Goal: Transaction & Acquisition: Purchase product/service

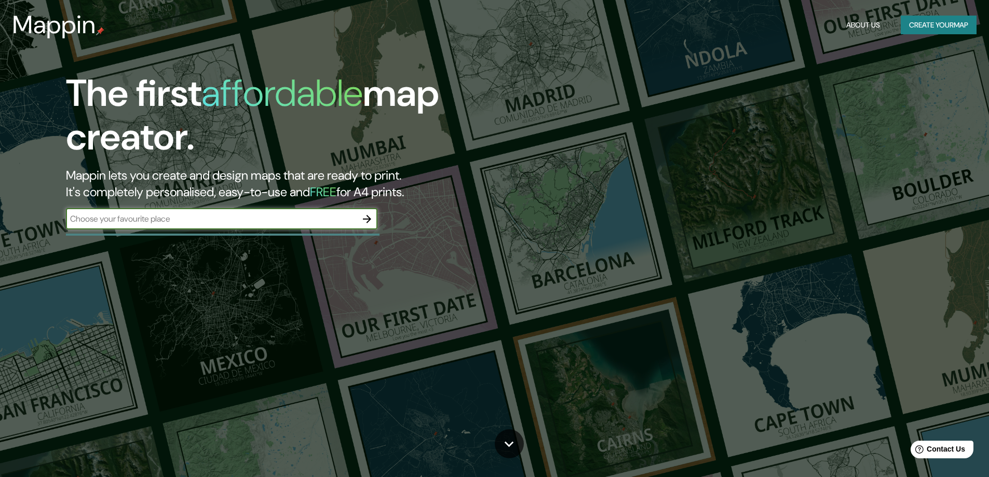
click at [282, 216] on input "text" at bounding box center [211, 219] width 291 height 12
type input "terrada [GEOGRAPHIC_DATA][PERSON_NAME], [GEOGRAPHIC_DATA]. [GEOGRAPHIC_DATA]"
click at [371, 222] on icon "button" at bounding box center [367, 219] width 12 height 12
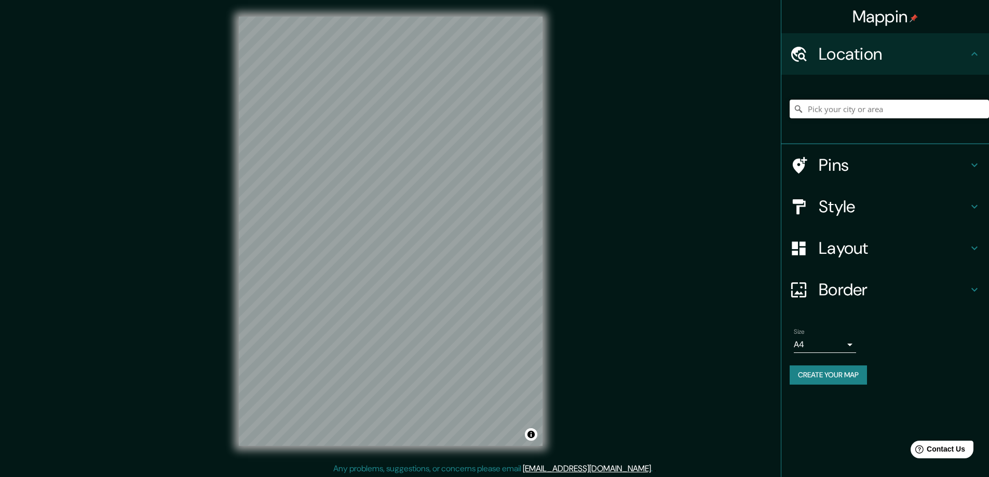
click at [842, 112] on input "Pick your city or area" at bounding box center [889, 109] width 199 height 19
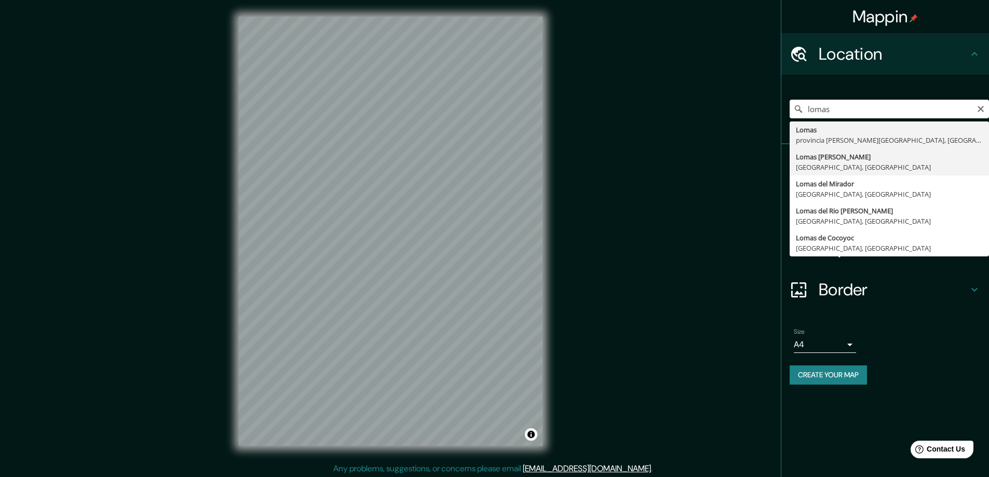
type input "[GEOGRAPHIC_DATA][PERSON_NAME], [GEOGRAPHIC_DATA], [GEOGRAPHIC_DATA]"
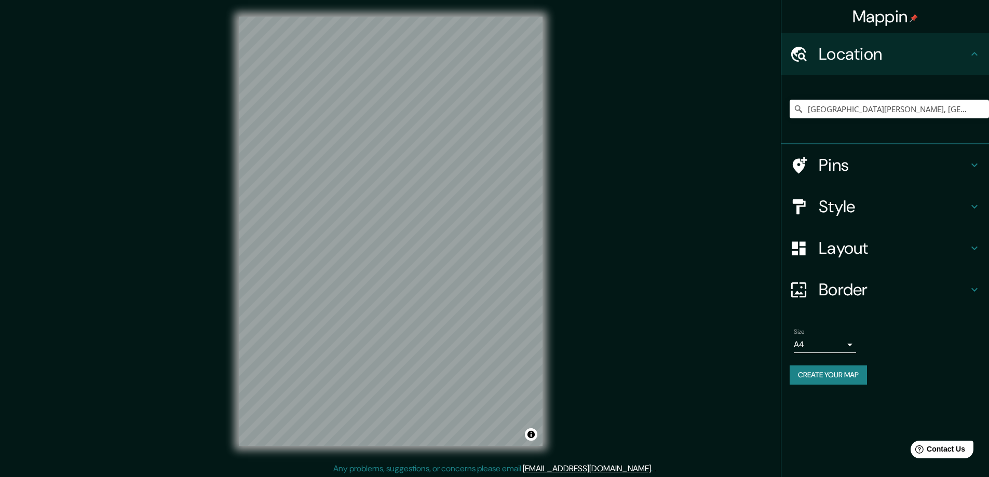
click at [599, 187] on div "Mappin Location [GEOGRAPHIC_DATA][PERSON_NAME], [GEOGRAPHIC_DATA], [GEOGRAPHIC_…" at bounding box center [494, 239] width 989 height 479
click at [855, 341] on body "Mappin Location [GEOGRAPHIC_DATA][PERSON_NAME], [GEOGRAPHIC_DATA], [GEOGRAPHIC_…" at bounding box center [494, 238] width 989 height 477
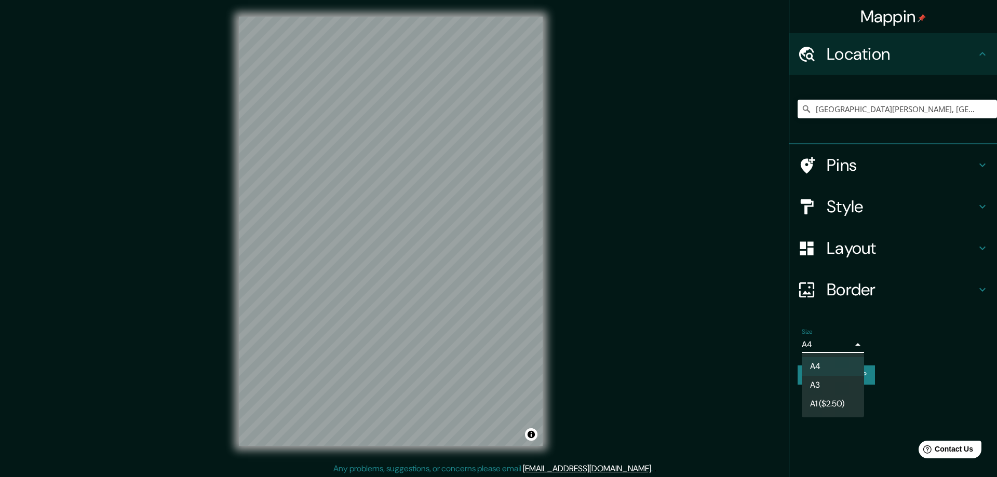
click at [848, 344] on div at bounding box center [498, 238] width 997 height 477
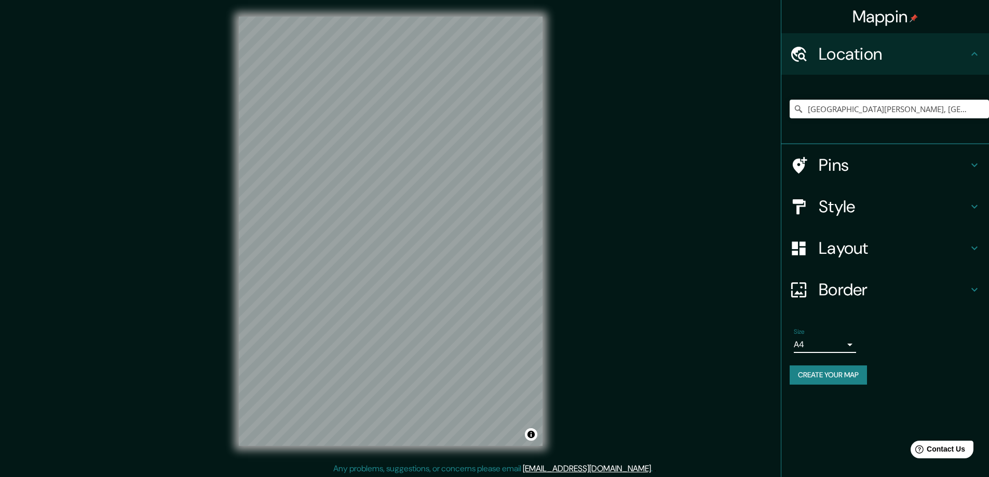
click at [849, 344] on body "Mappin Location [GEOGRAPHIC_DATA][PERSON_NAME], [GEOGRAPHIC_DATA], [GEOGRAPHIC_…" at bounding box center [494, 238] width 989 height 477
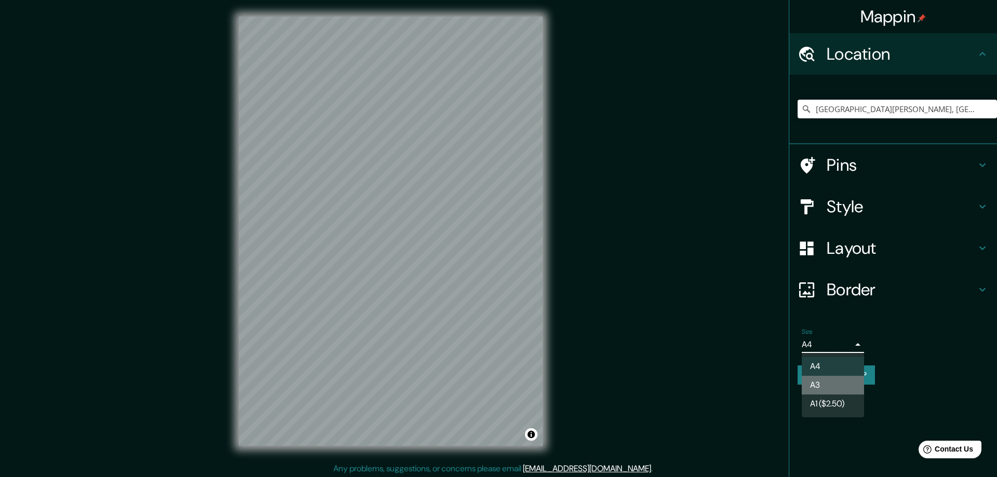
click at [832, 394] on li "A3" at bounding box center [832, 385] width 62 height 19
type input "a4"
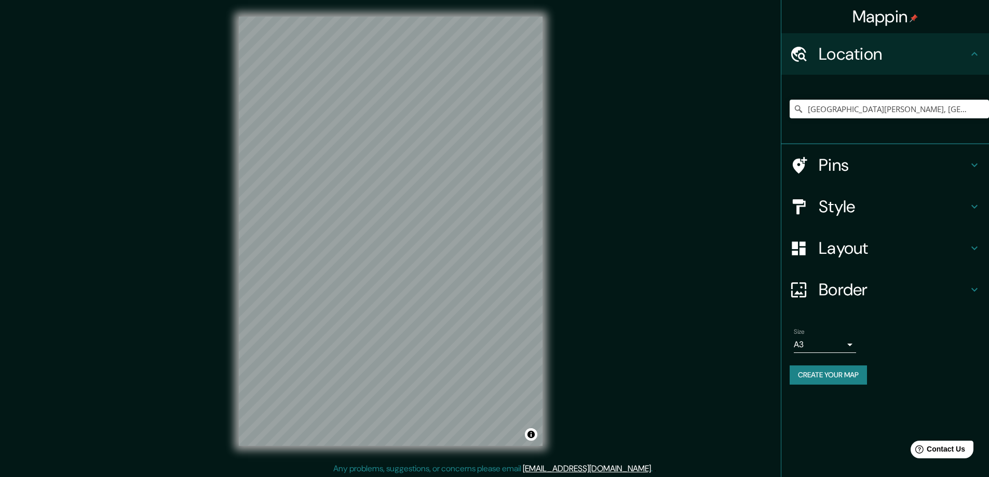
click at [546, 185] on div "© Mapbox © OpenStreetMap Improve this map" at bounding box center [390, 231] width 337 height 462
click at [967, 166] on h4 "Pins" at bounding box center [893, 165] width 149 height 21
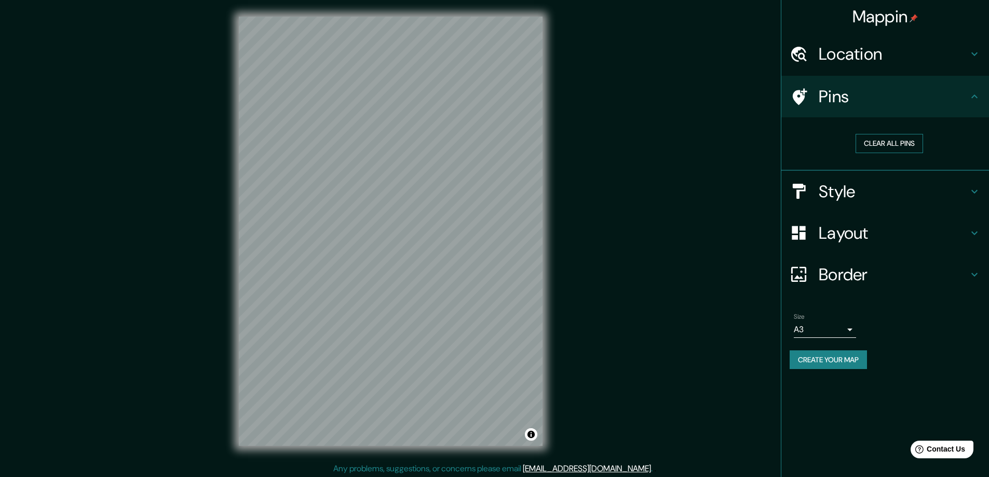
click at [882, 141] on button "Clear all pins" at bounding box center [888, 143] width 67 height 19
click at [975, 232] on icon at bounding box center [974, 233] width 12 height 12
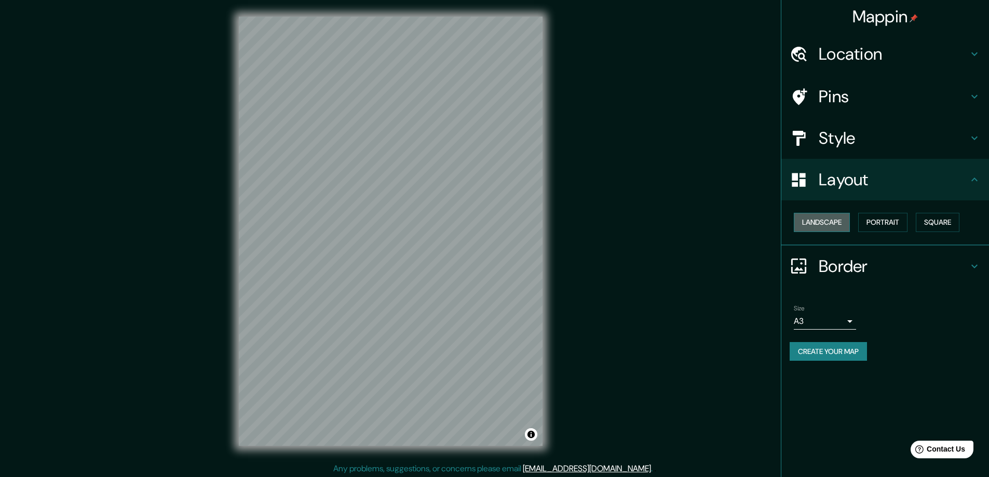
click at [818, 226] on button "Landscape" at bounding box center [822, 222] width 56 height 19
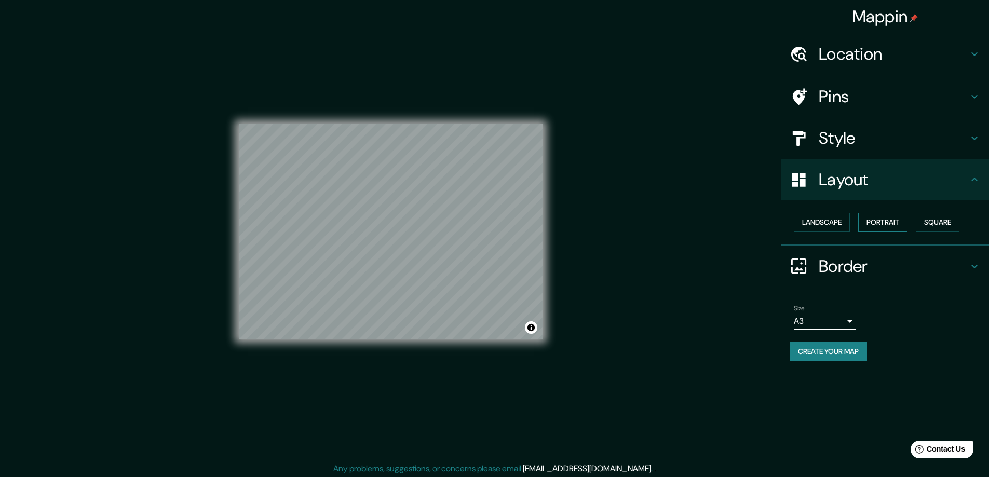
click at [882, 224] on button "Portrait" at bounding box center [882, 222] width 49 height 19
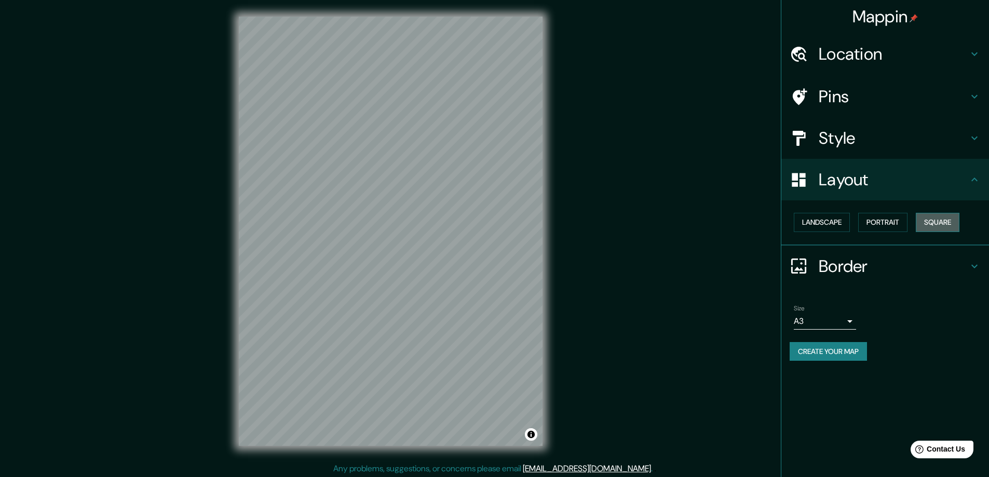
click at [952, 221] on button "Square" at bounding box center [938, 222] width 44 height 19
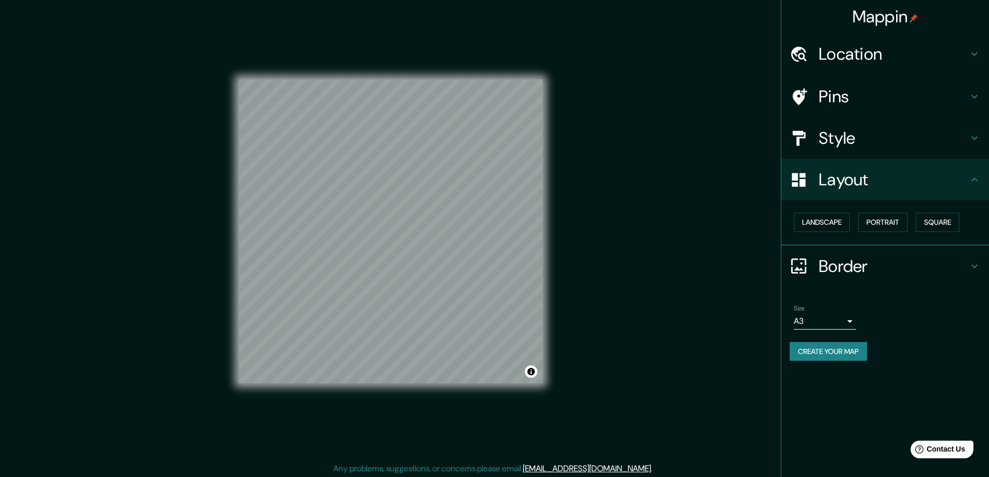
click at [831, 212] on div "Landscape [GEOGRAPHIC_DATA]" at bounding box center [889, 223] width 199 height 28
click at [831, 218] on button "Landscape" at bounding box center [822, 222] width 56 height 19
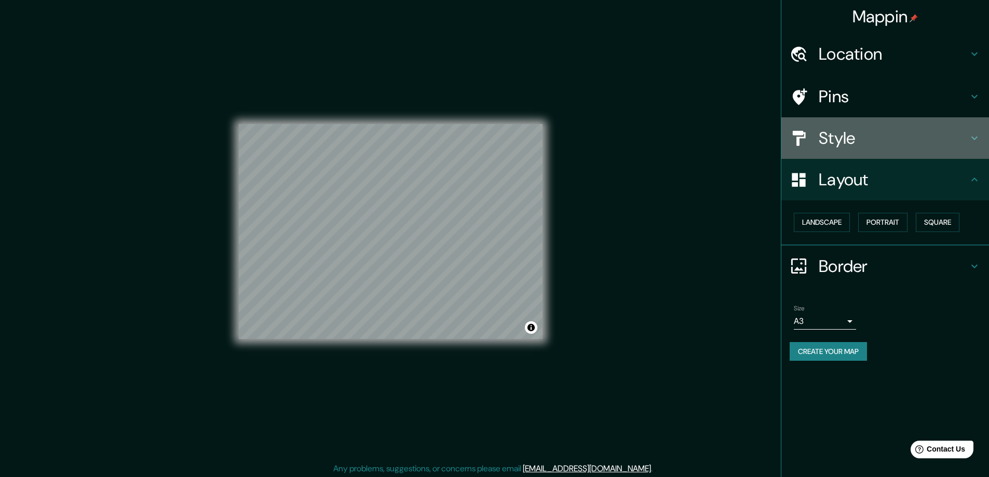
click at [835, 143] on h4 "Style" at bounding box center [893, 138] width 149 height 21
click at [968, 144] on h4 "Style" at bounding box center [893, 138] width 149 height 21
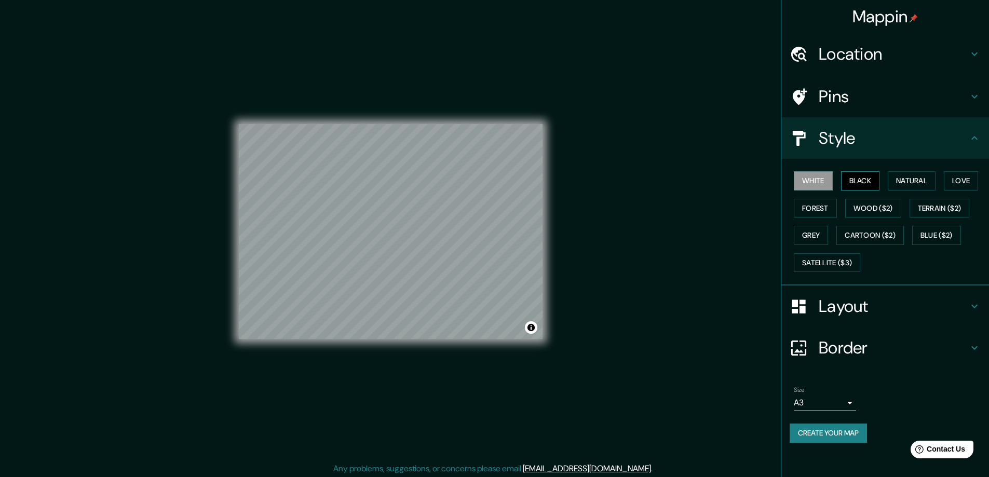
click at [871, 188] on button "Black" at bounding box center [860, 180] width 39 height 19
click at [913, 180] on button "Natural" at bounding box center [912, 180] width 48 height 19
click at [960, 185] on button "Love" at bounding box center [961, 180] width 34 height 19
click at [926, 186] on button "Natural" at bounding box center [912, 180] width 48 height 19
click at [825, 211] on button "Forest" at bounding box center [815, 208] width 43 height 19
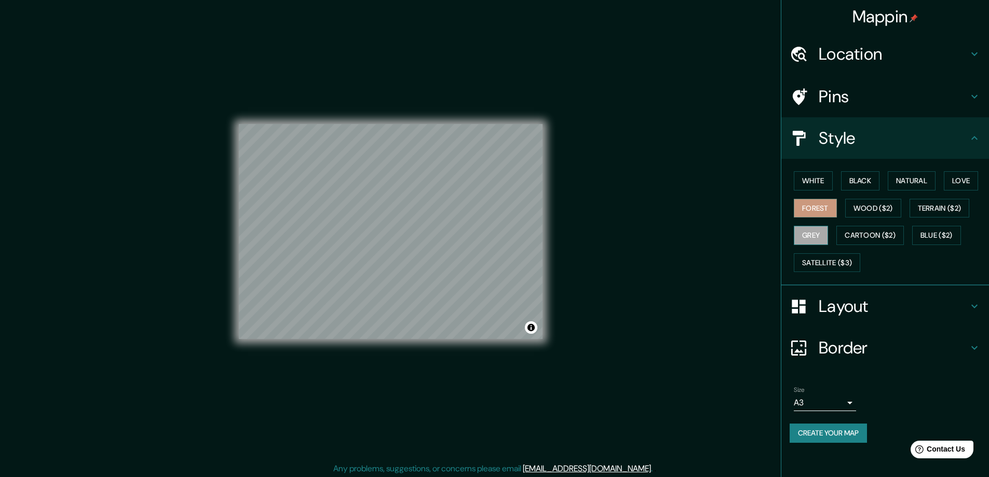
click at [822, 233] on button "Grey" at bounding box center [811, 235] width 34 height 19
click at [866, 235] on button "Cartoon ($2)" at bounding box center [869, 235] width 67 height 19
click at [872, 217] on button "Wood ($2)" at bounding box center [873, 208] width 56 height 19
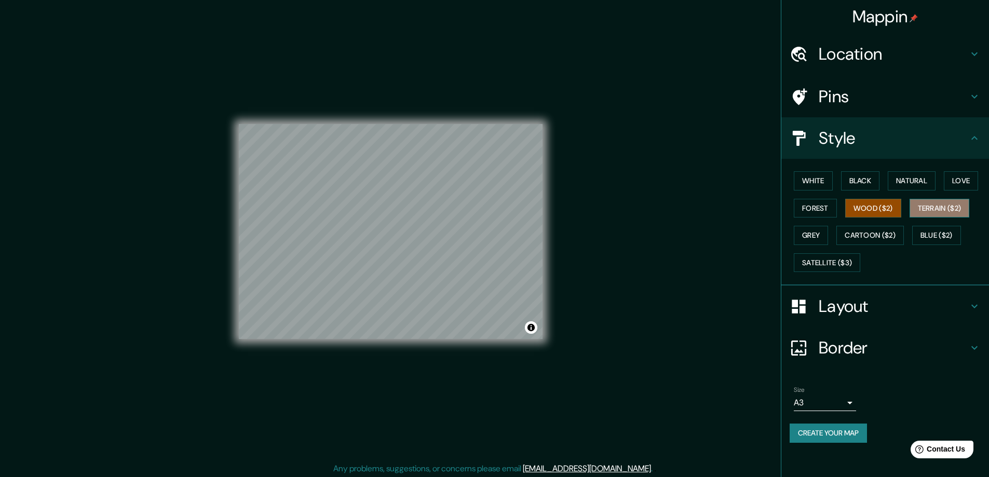
click at [937, 208] on button "Terrain ($2)" at bounding box center [939, 208] width 60 height 19
click at [939, 234] on button "Blue ($2)" at bounding box center [936, 235] width 49 height 19
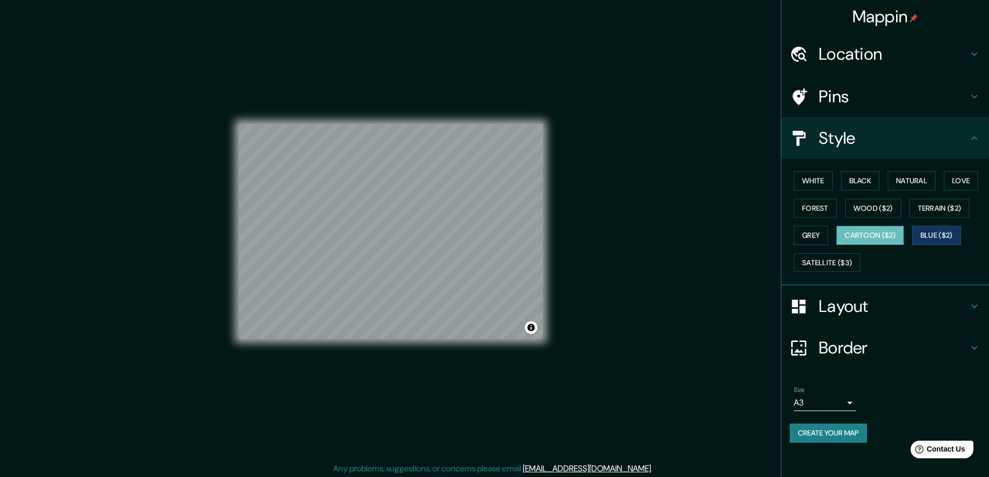
click at [895, 238] on button "Cartoon ($2)" at bounding box center [869, 235] width 67 height 19
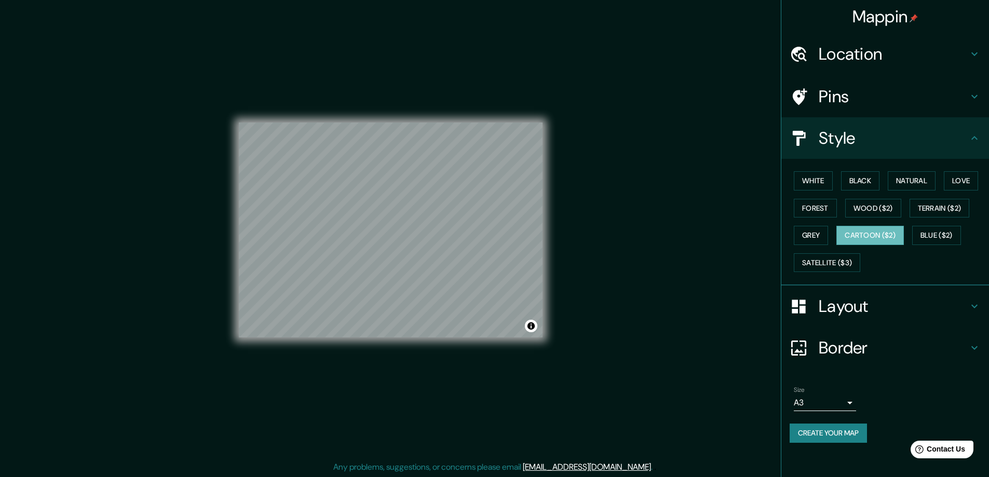
scroll to position [2, 0]
click at [849, 301] on h4 "Layout" at bounding box center [893, 306] width 149 height 21
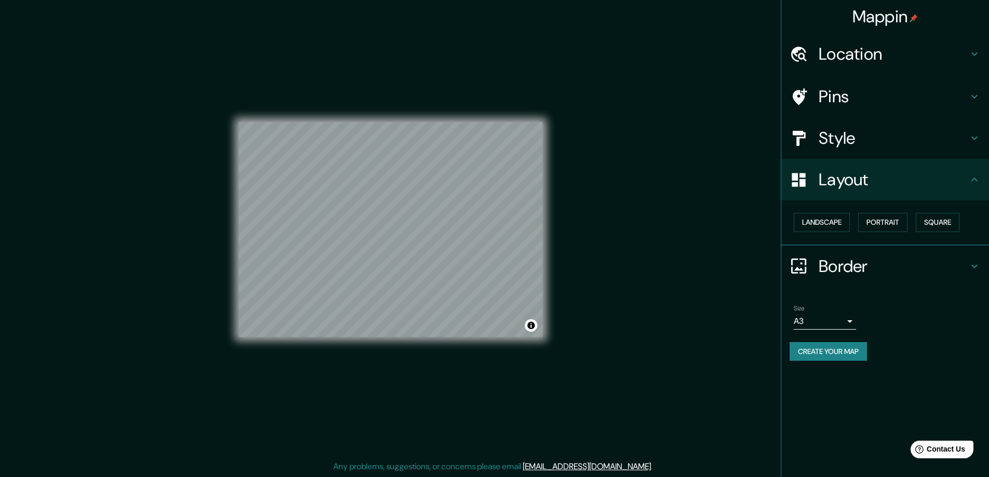
click at [981, 267] on div "Border" at bounding box center [885, 267] width 208 height 42
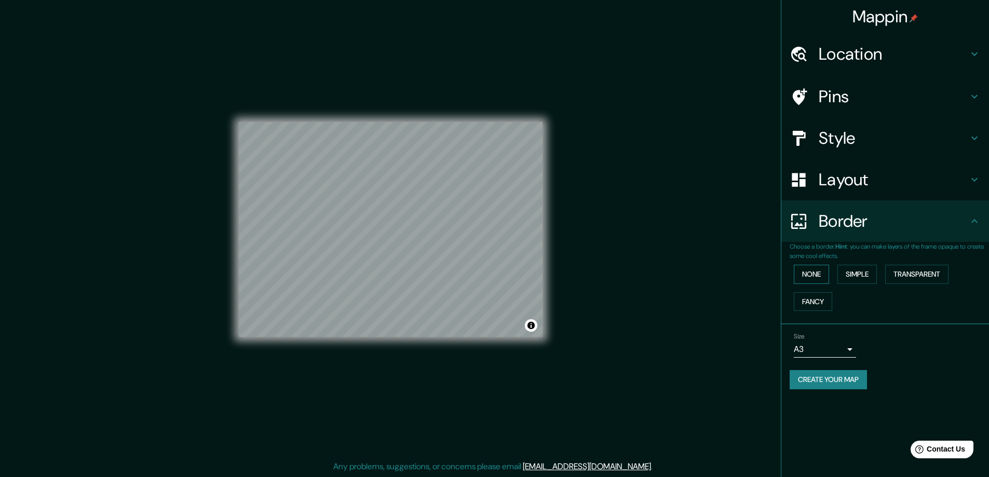
click at [816, 278] on button "None" at bounding box center [811, 274] width 35 height 19
click at [826, 276] on button "None" at bounding box center [811, 274] width 35 height 19
click at [848, 273] on button "Simple" at bounding box center [856, 274] width 39 height 19
click at [907, 273] on button "Transparent" at bounding box center [916, 274] width 63 height 19
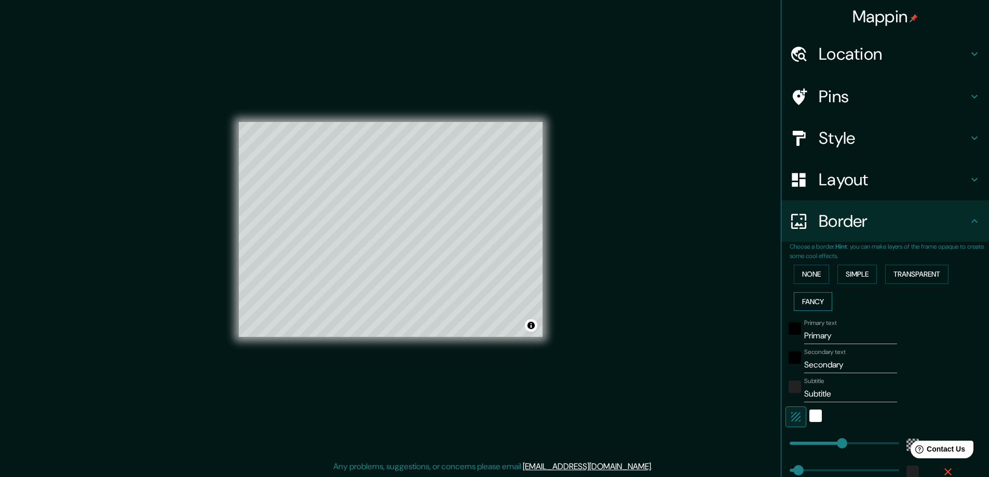
click at [802, 302] on button "Fancy" at bounding box center [813, 301] width 38 height 19
click at [810, 279] on button "None" at bounding box center [811, 274] width 35 height 19
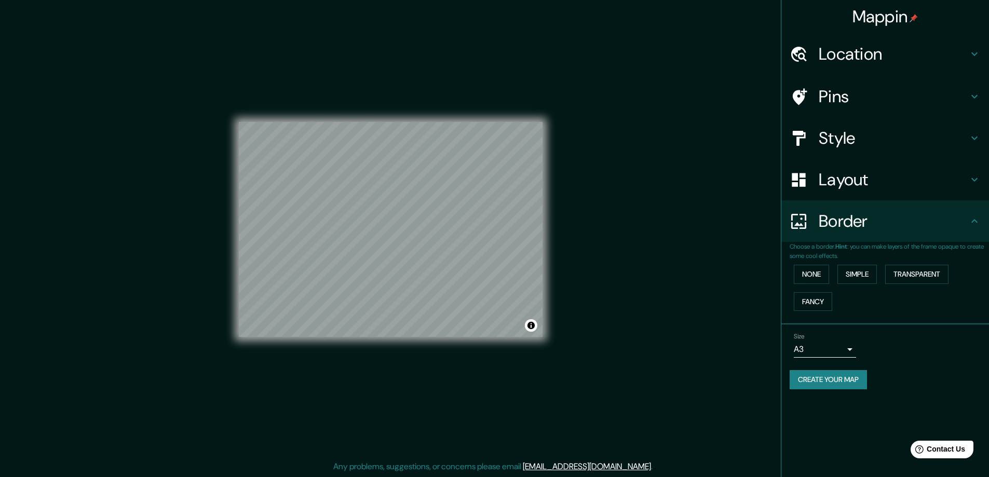
scroll to position [0, 0]
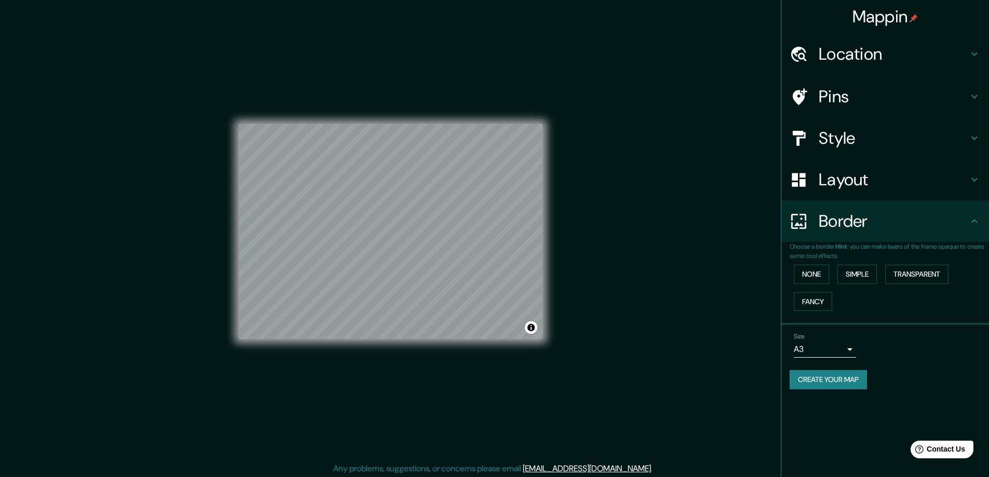
click at [867, 175] on h4 "Layout" at bounding box center [893, 179] width 149 height 21
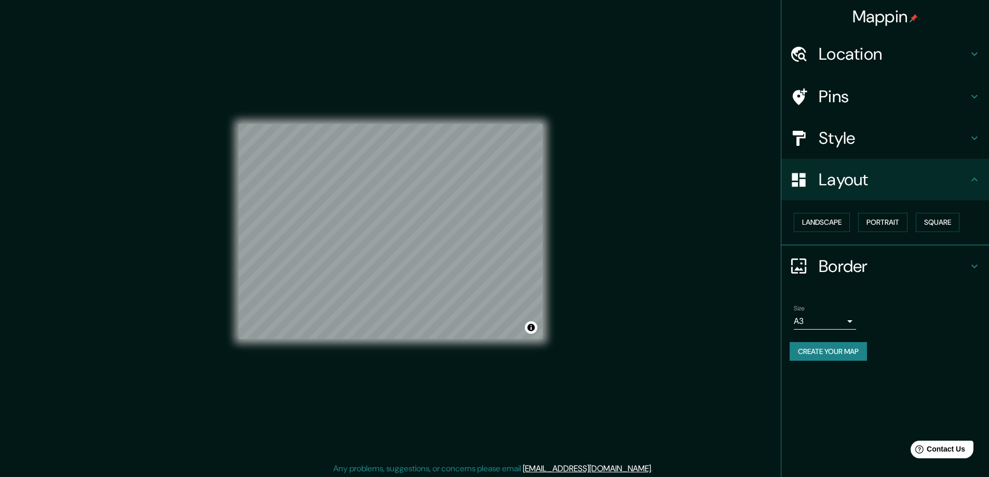
click at [853, 140] on h4 "Style" at bounding box center [893, 138] width 149 height 21
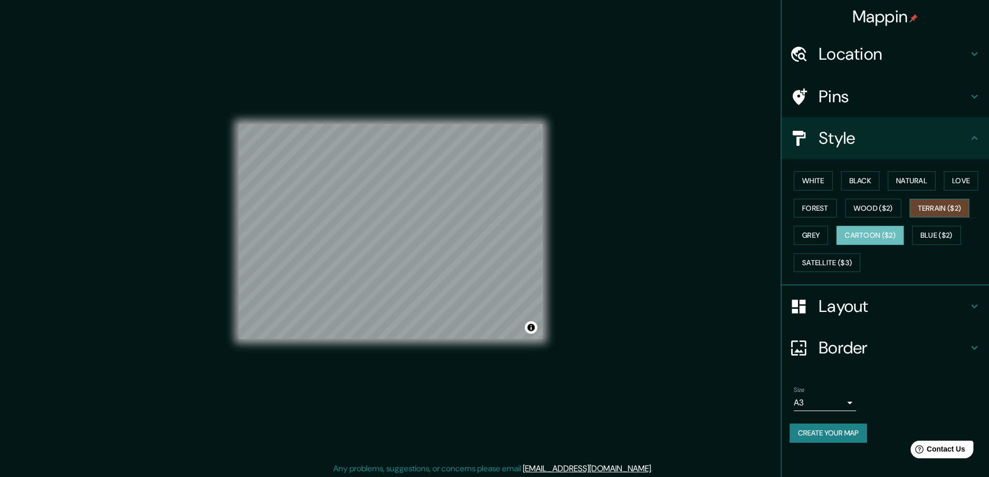
click at [958, 209] on button "Terrain ($2)" at bounding box center [939, 208] width 60 height 19
click at [906, 185] on button "Natural" at bounding box center [912, 180] width 48 height 19
click at [979, 57] on icon at bounding box center [974, 54] width 12 height 12
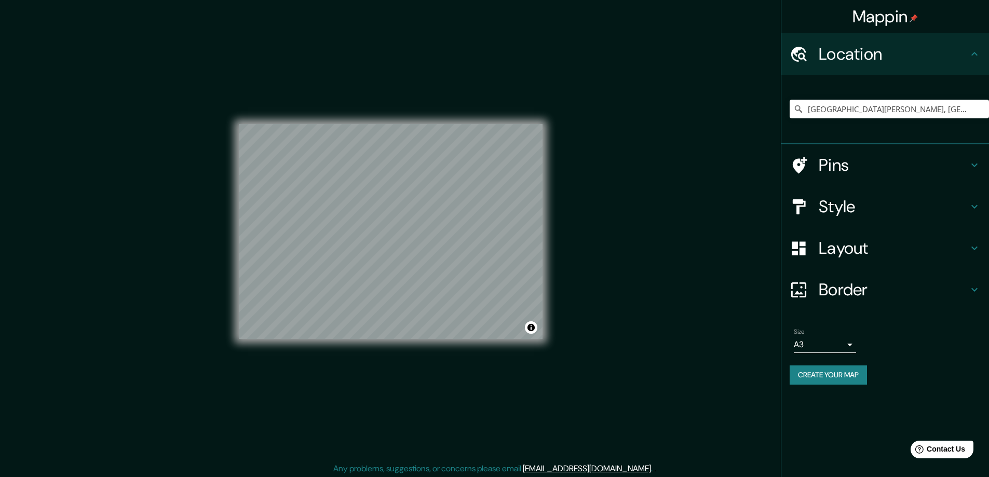
scroll to position [2, 0]
